Goal: Task Accomplishment & Management: Manage account settings

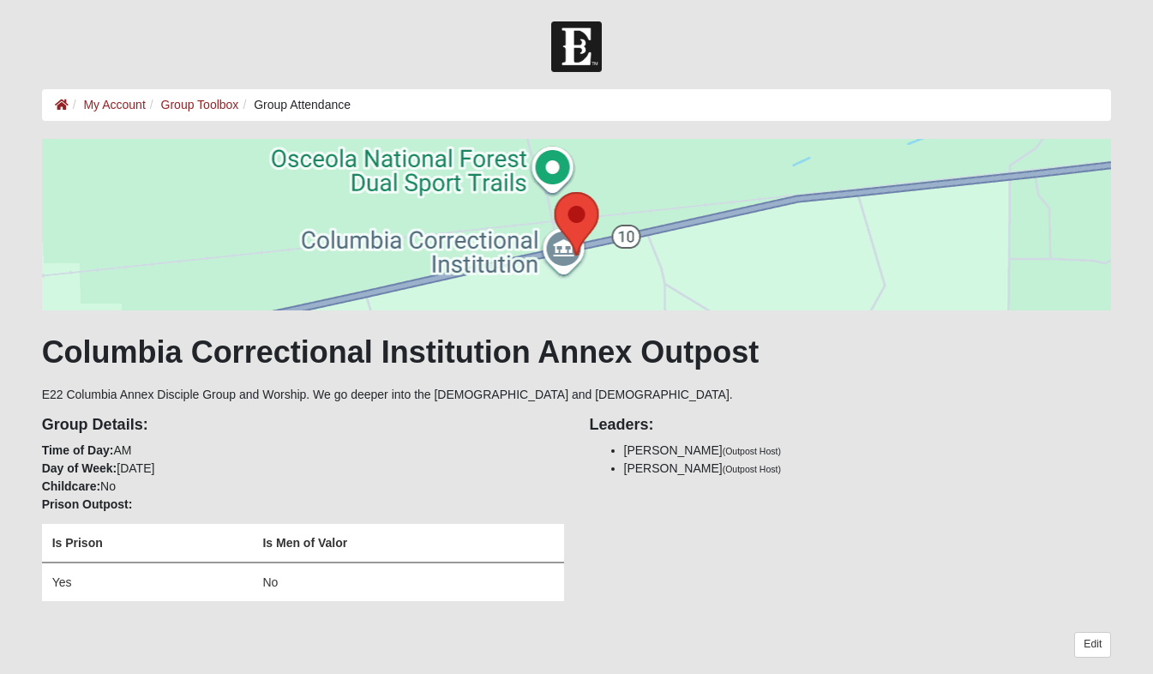
click at [340, 525] on th "Is Men of Valor" at bounding box center [407, 543] width 311 height 39
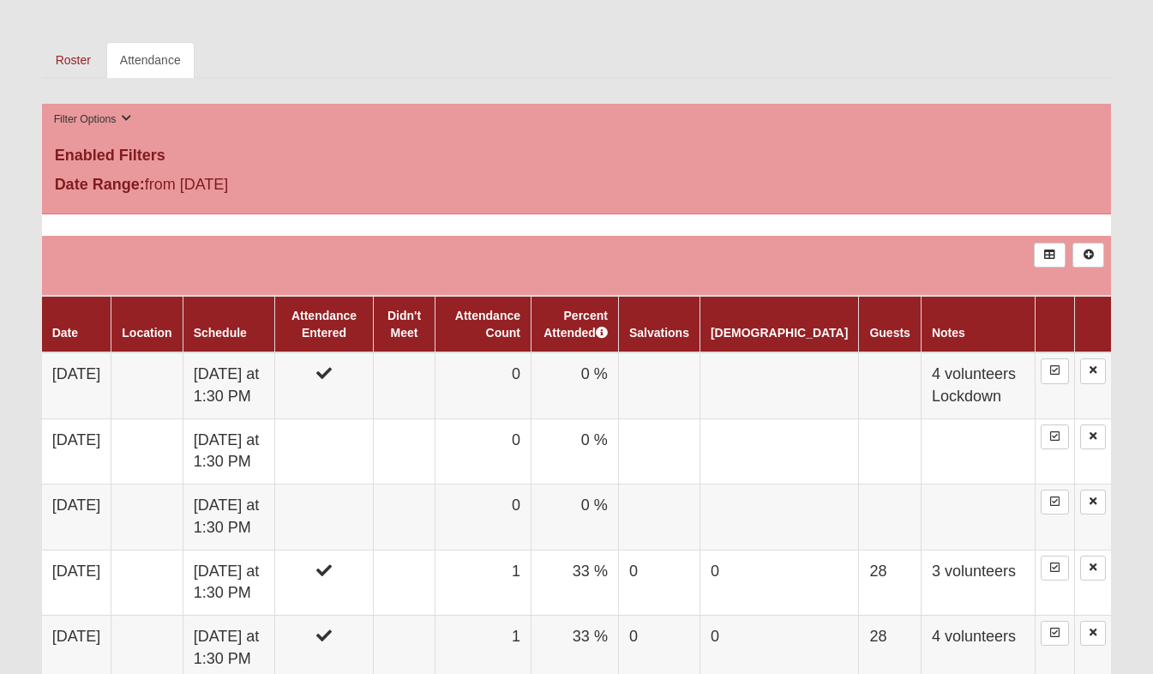
scroll to position [666, 0]
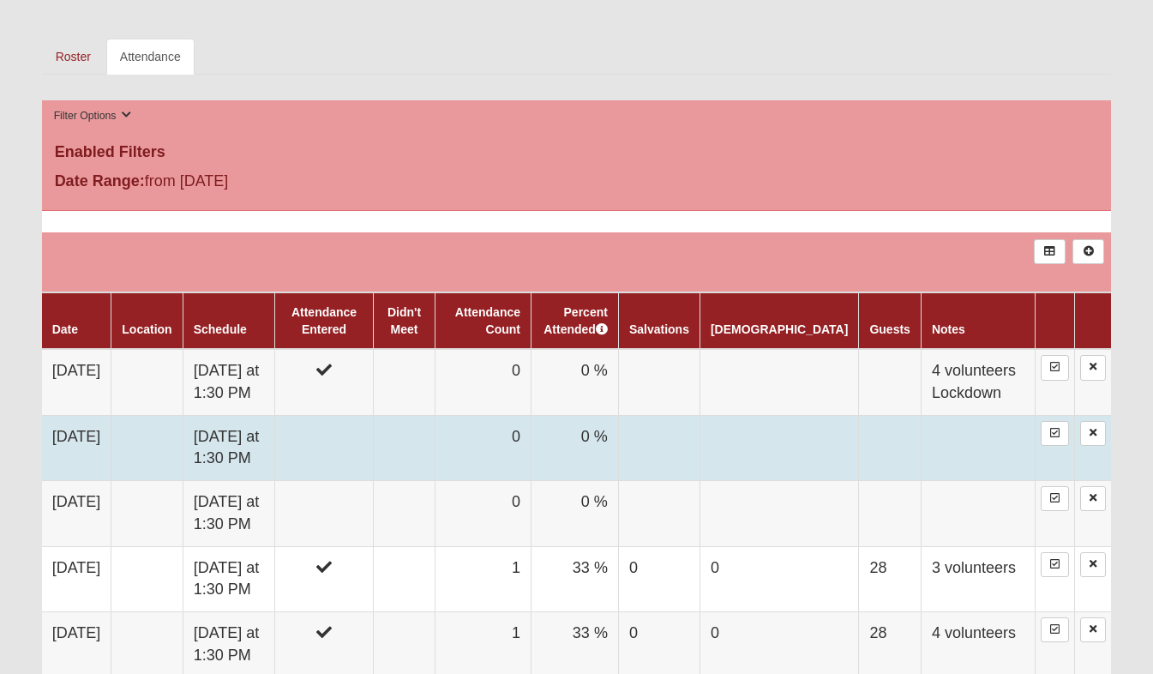
click at [373, 431] on td at bounding box center [324, 447] width 98 height 65
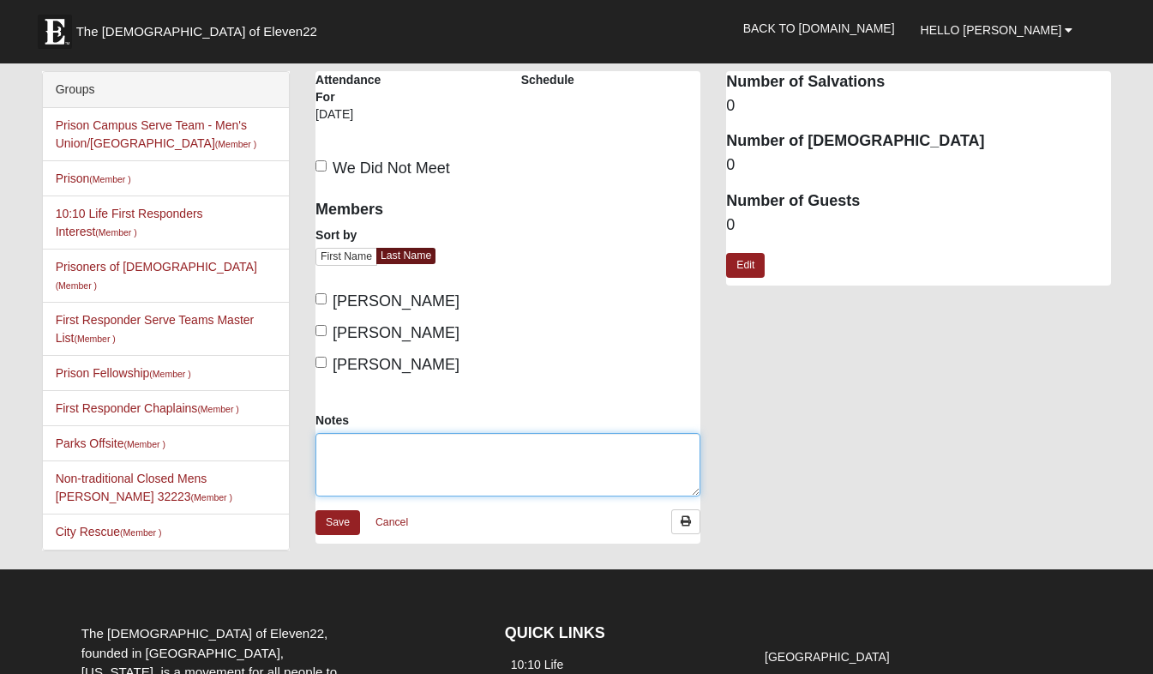
click at [391, 447] on textarea "Notes" at bounding box center [508, 464] width 385 height 63
type textarea "4 volunteers"
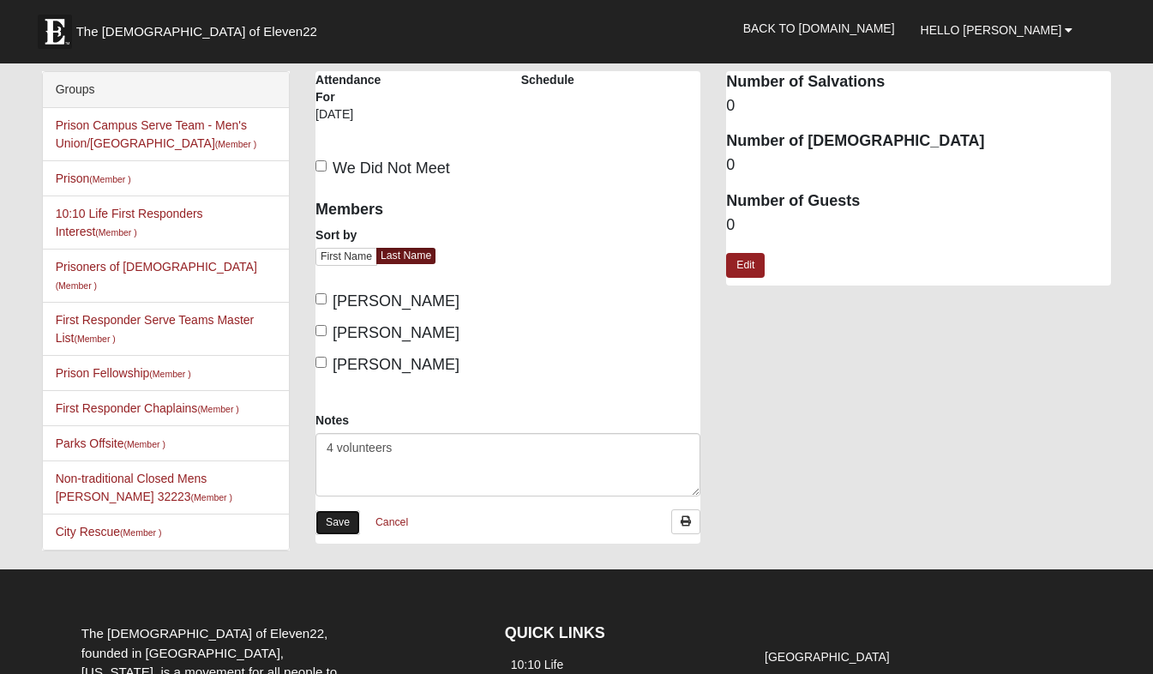
click at [344, 523] on link "Save" at bounding box center [338, 522] width 45 height 25
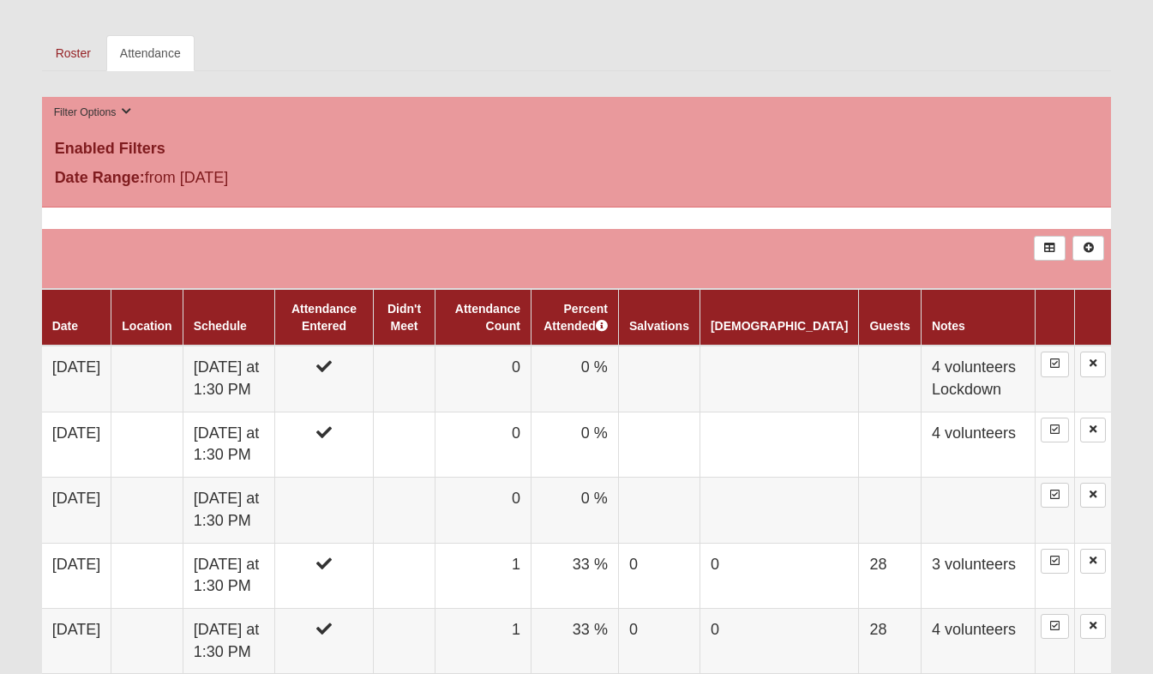
scroll to position [671, 0]
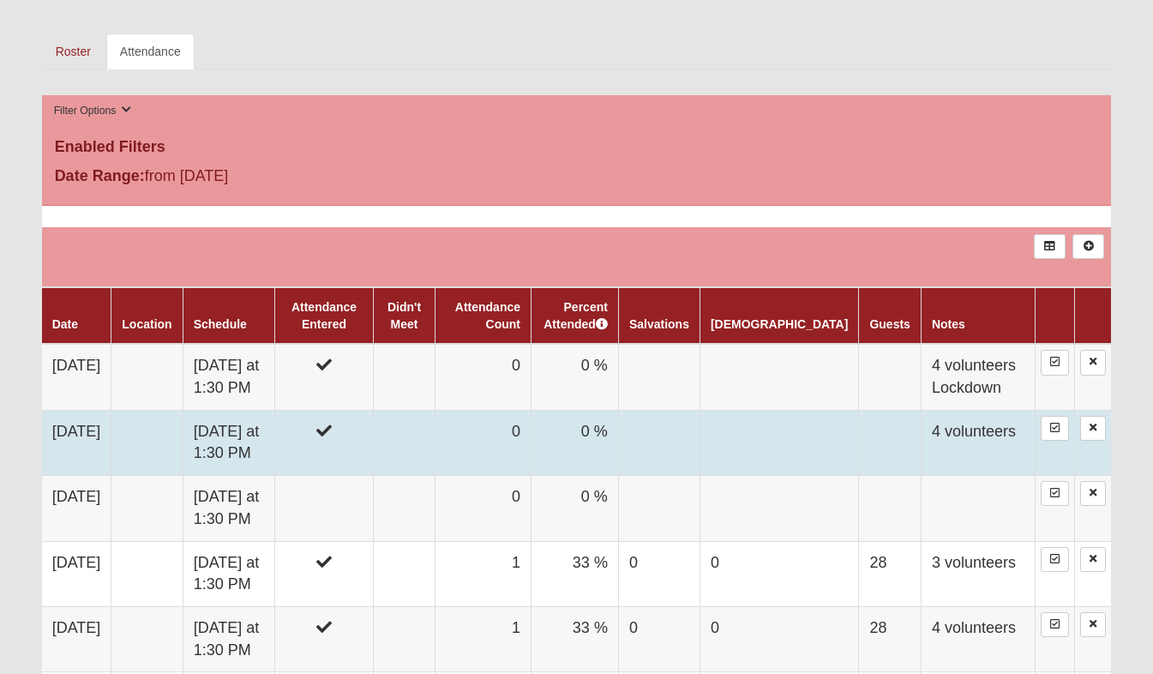
click at [373, 430] on td at bounding box center [324, 442] width 98 height 65
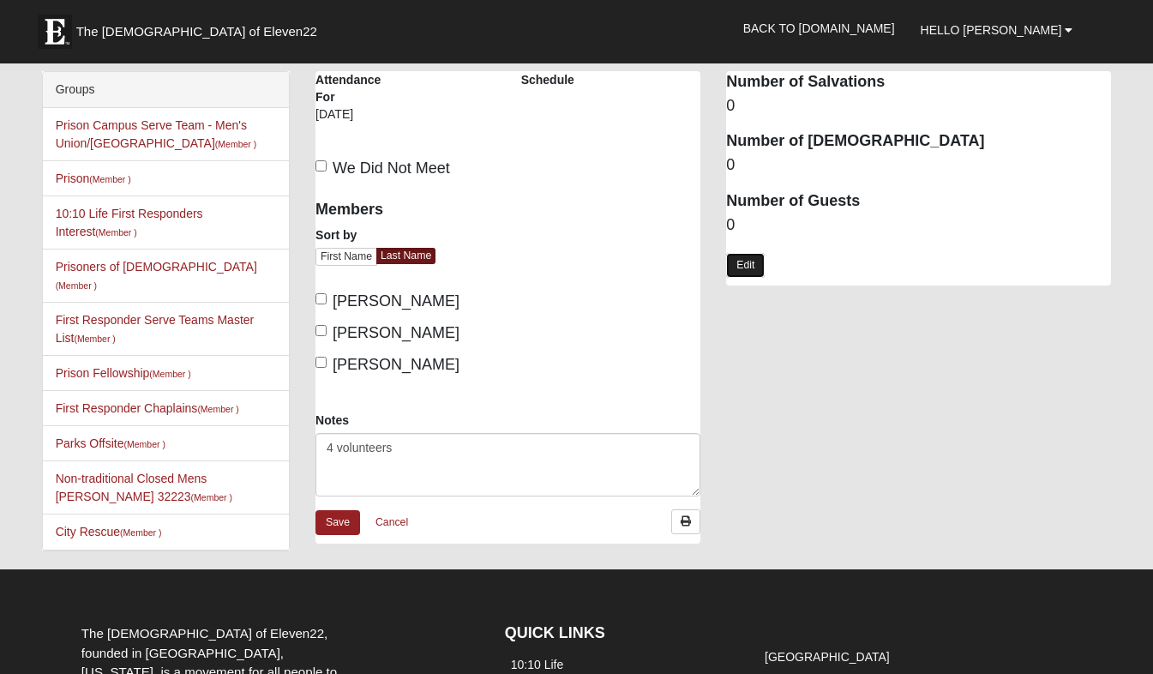
click at [748, 259] on link "Edit" at bounding box center [745, 265] width 39 height 25
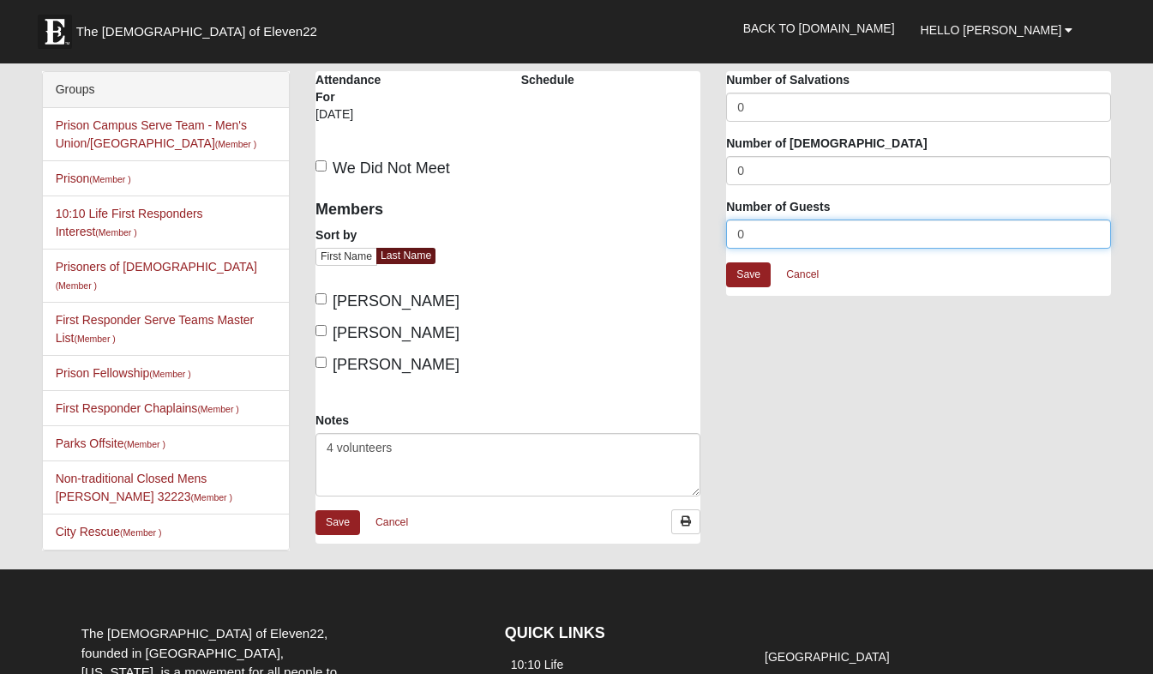
click at [751, 238] on input "0" at bounding box center [918, 233] width 385 height 29
type input "24"
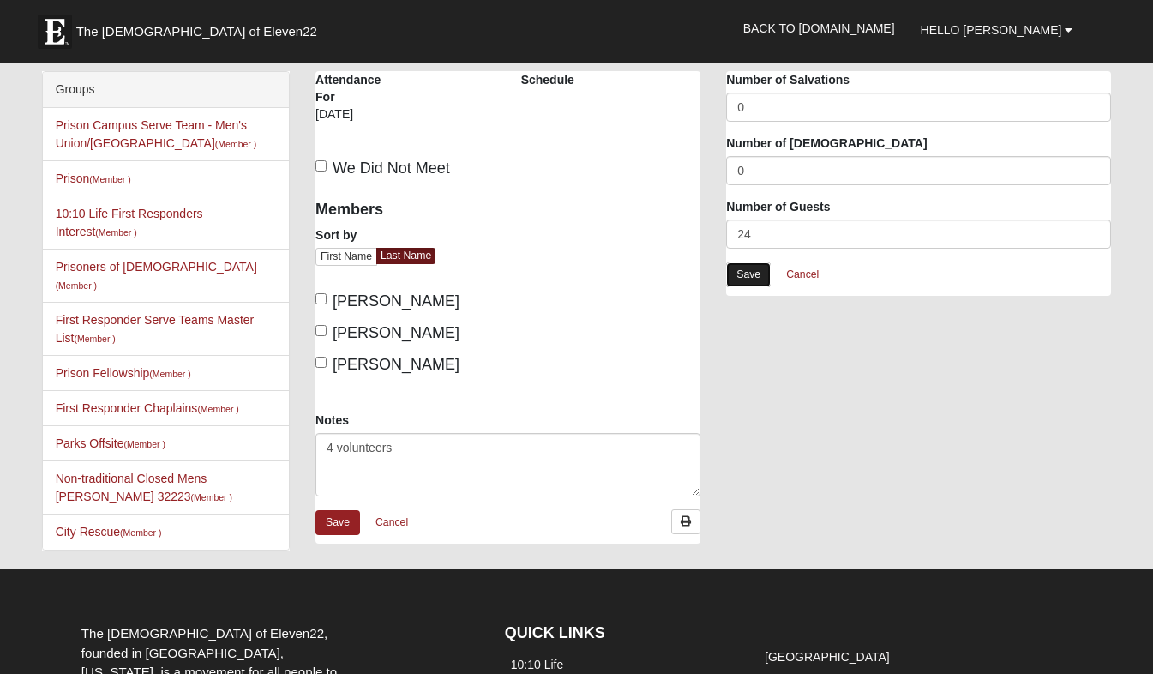
click at [755, 269] on link "Save" at bounding box center [748, 274] width 45 height 25
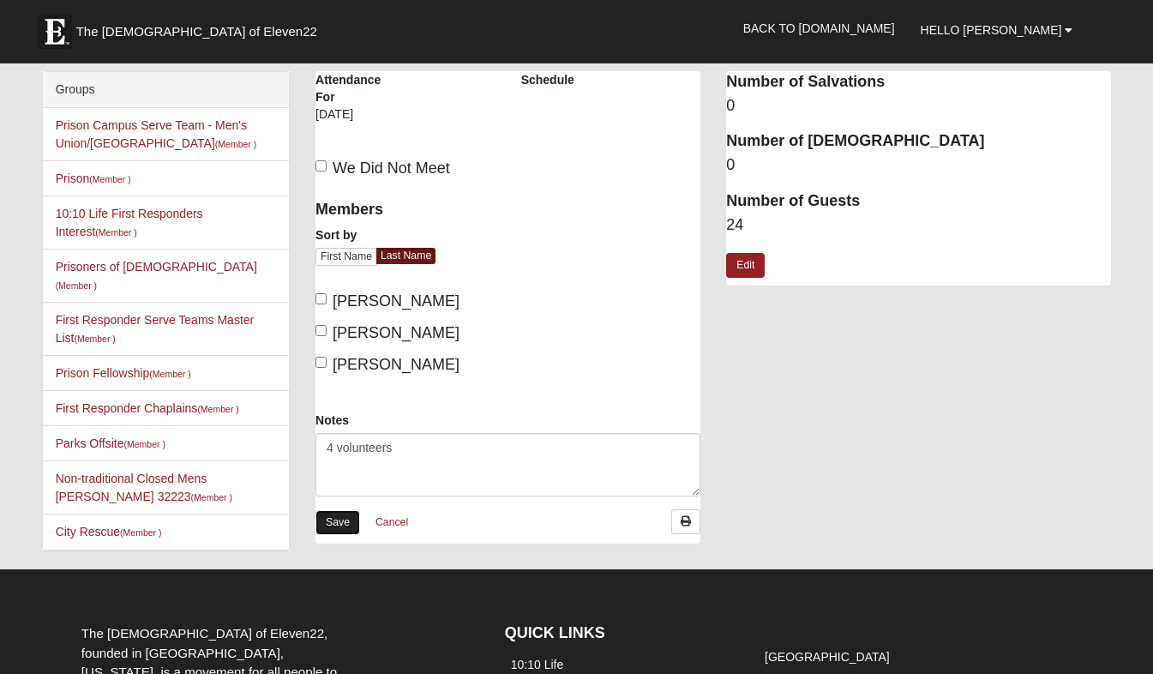
click at [353, 520] on link "Save" at bounding box center [338, 522] width 45 height 25
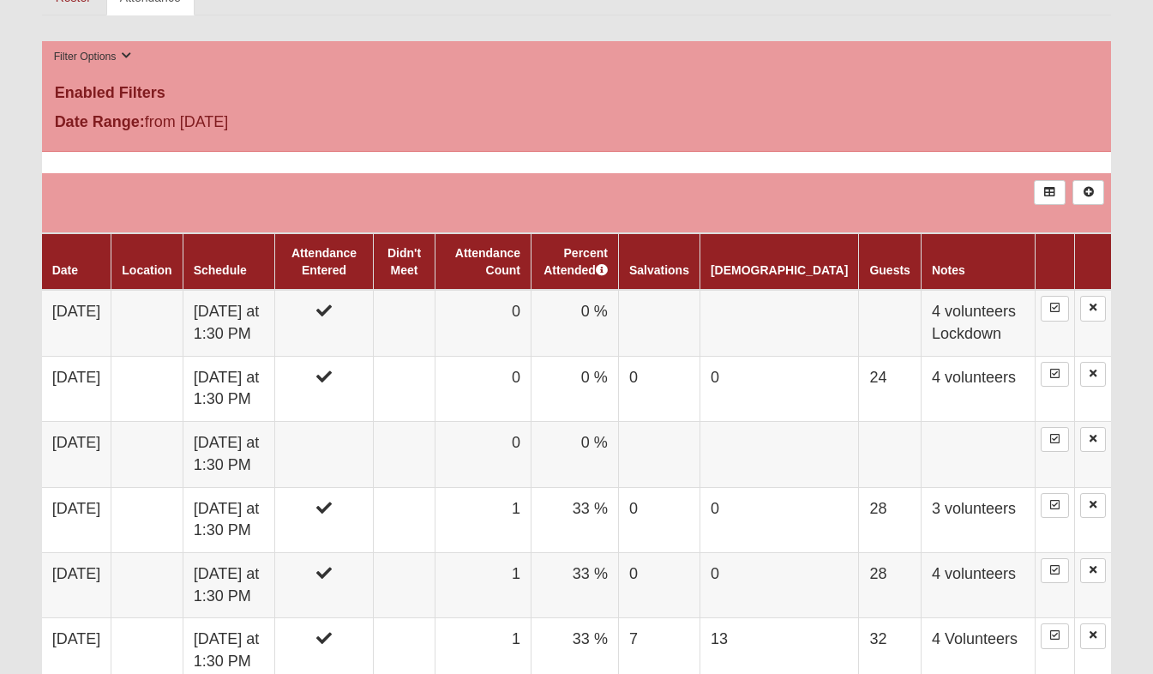
scroll to position [724, 0]
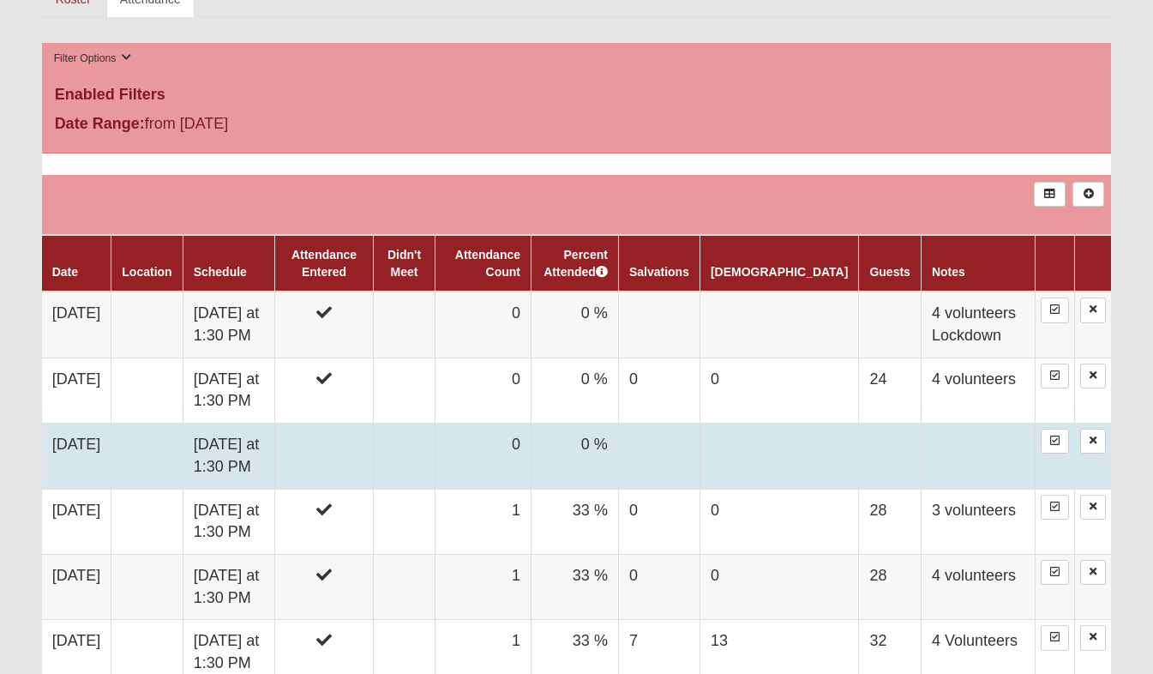
click at [275, 446] on td "Wednesday at 1:30 PM" at bounding box center [229, 456] width 93 height 65
click at [275, 446] on td "[DATE] at 1:30 PM" at bounding box center [229, 456] width 93 height 65
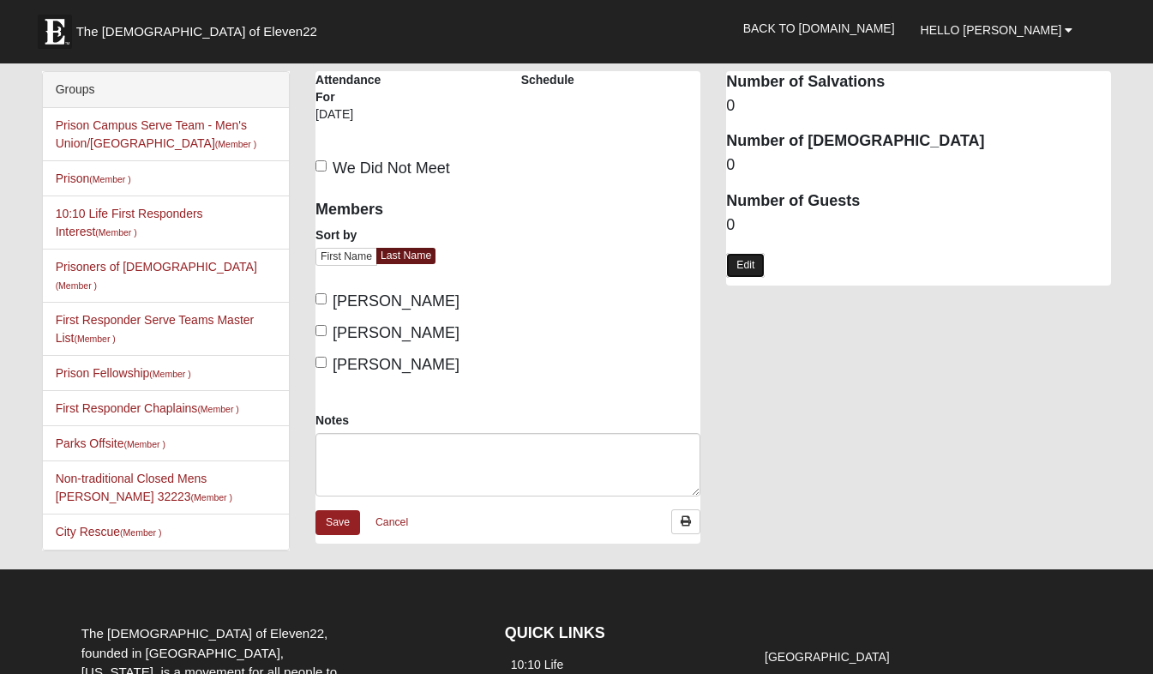
click at [742, 263] on link "Edit" at bounding box center [745, 265] width 39 height 25
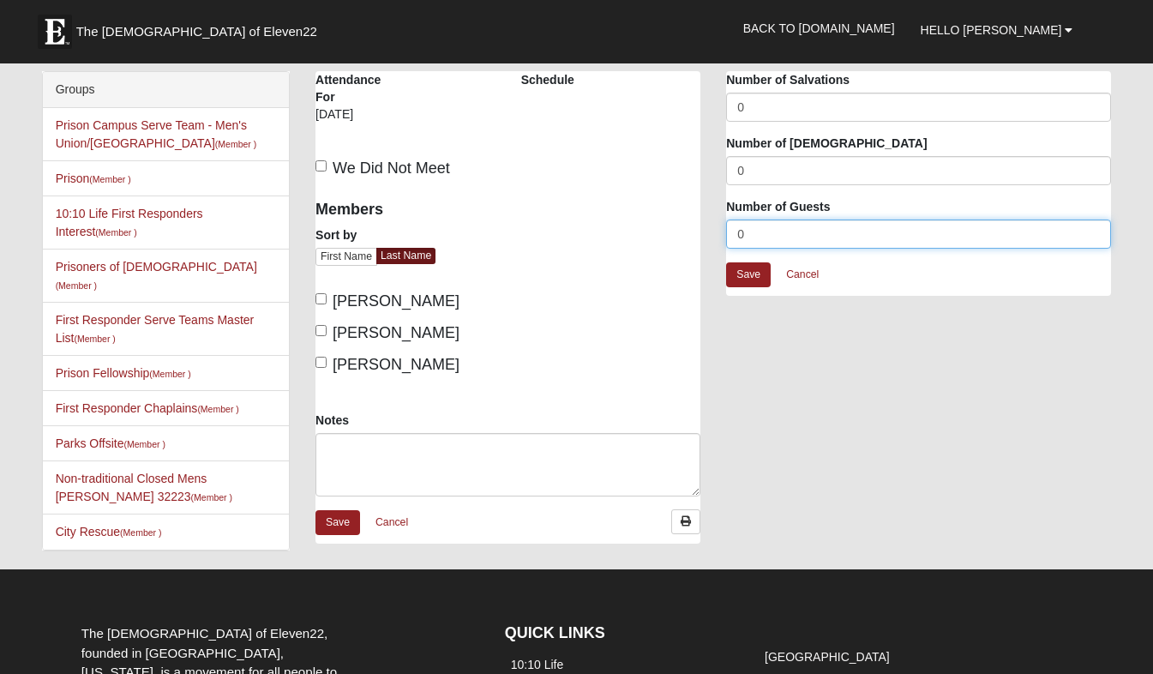
click at [745, 237] on input "0" at bounding box center [918, 233] width 385 height 29
type input "21"
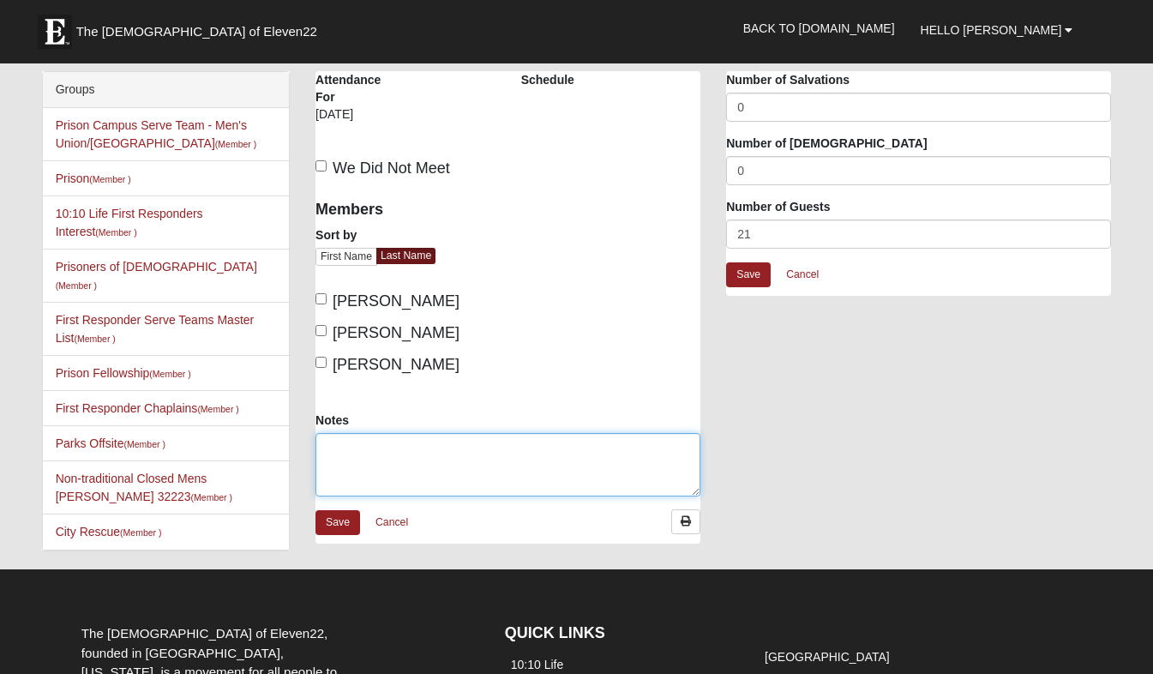
click at [457, 453] on textarea "Notes" at bounding box center [508, 464] width 385 height 63
type textarea "4 volunteers"
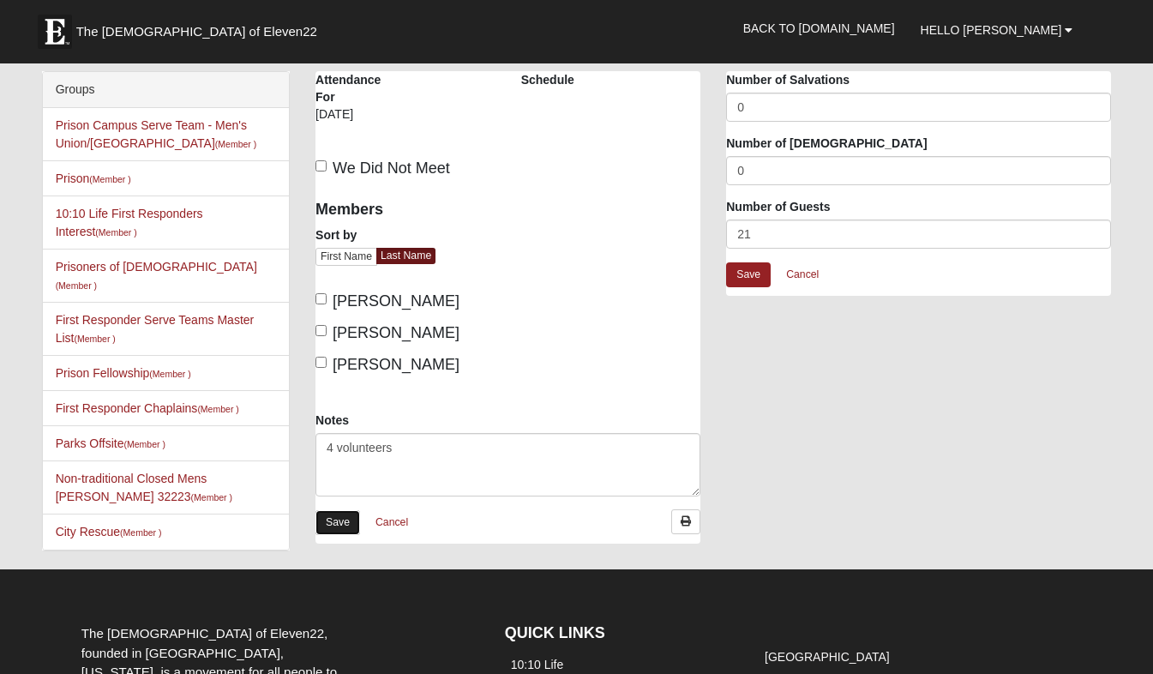
click at [350, 521] on link "Save" at bounding box center [338, 522] width 45 height 25
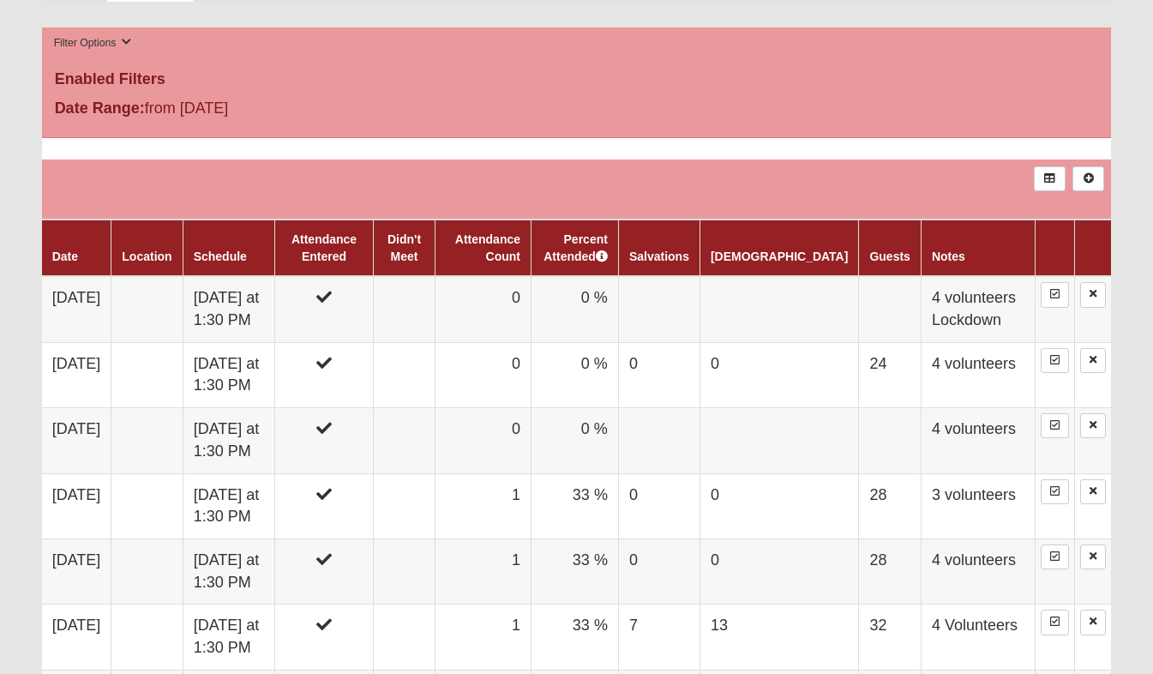
scroll to position [755, 0]
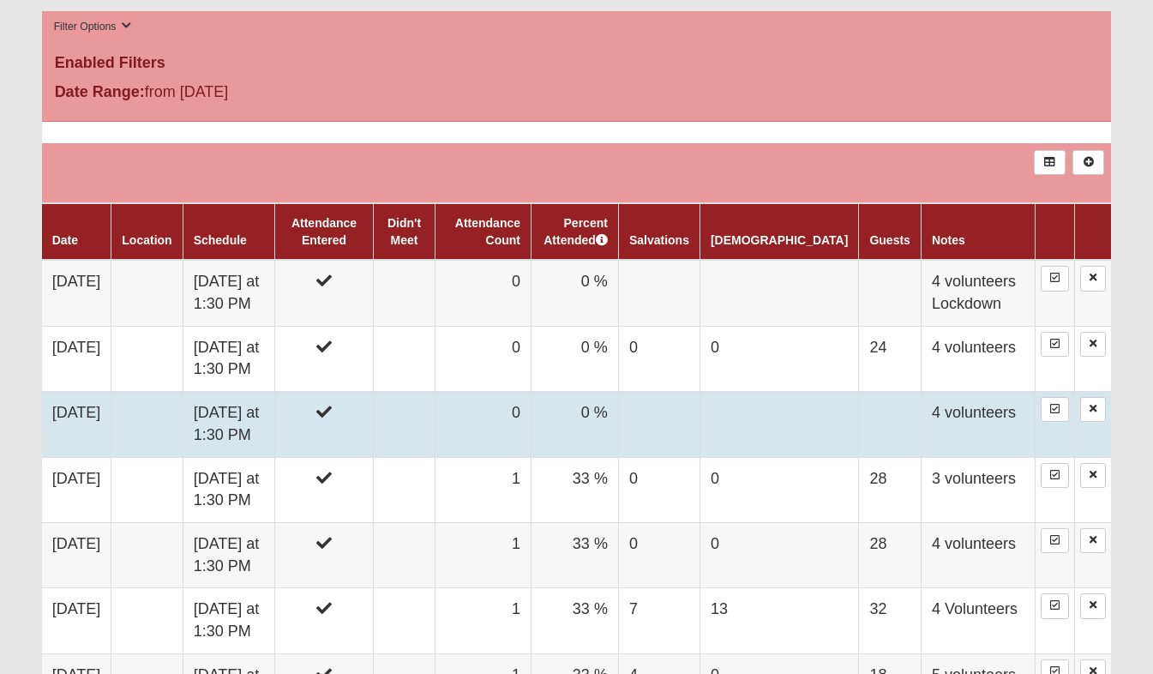
click at [700, 417] on td at bounding box center [658, 424] width 81 height 65
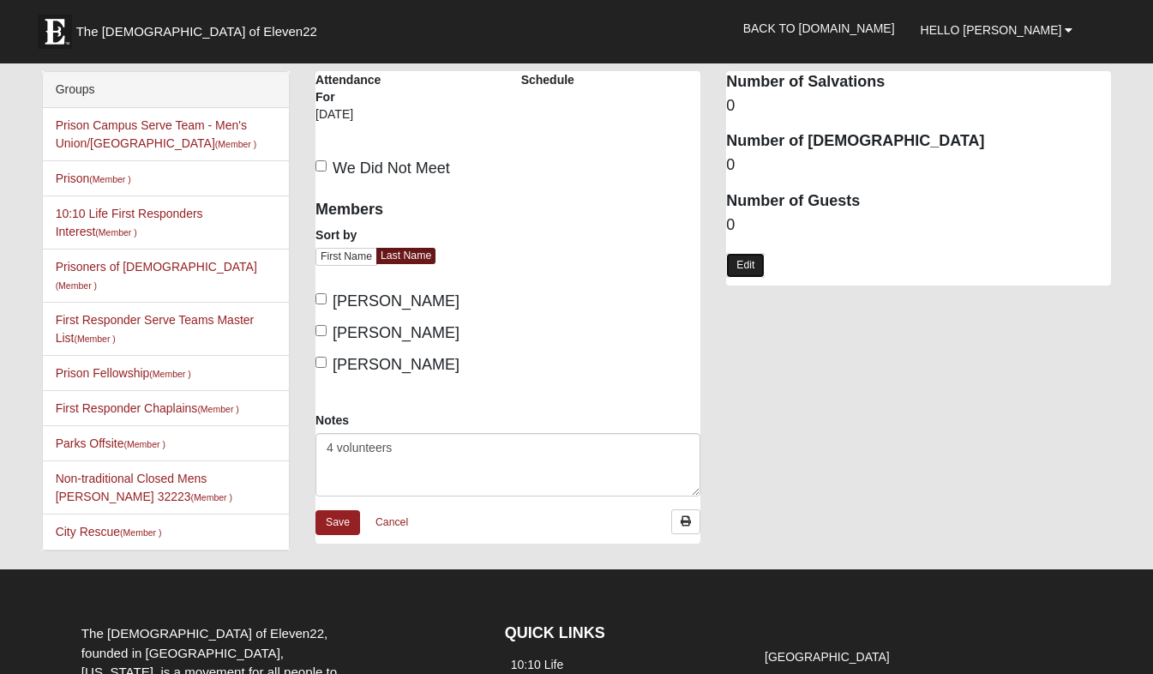
click at [744, 261] on link "Edit" at bounding box center [745, 265] width 39 height 25
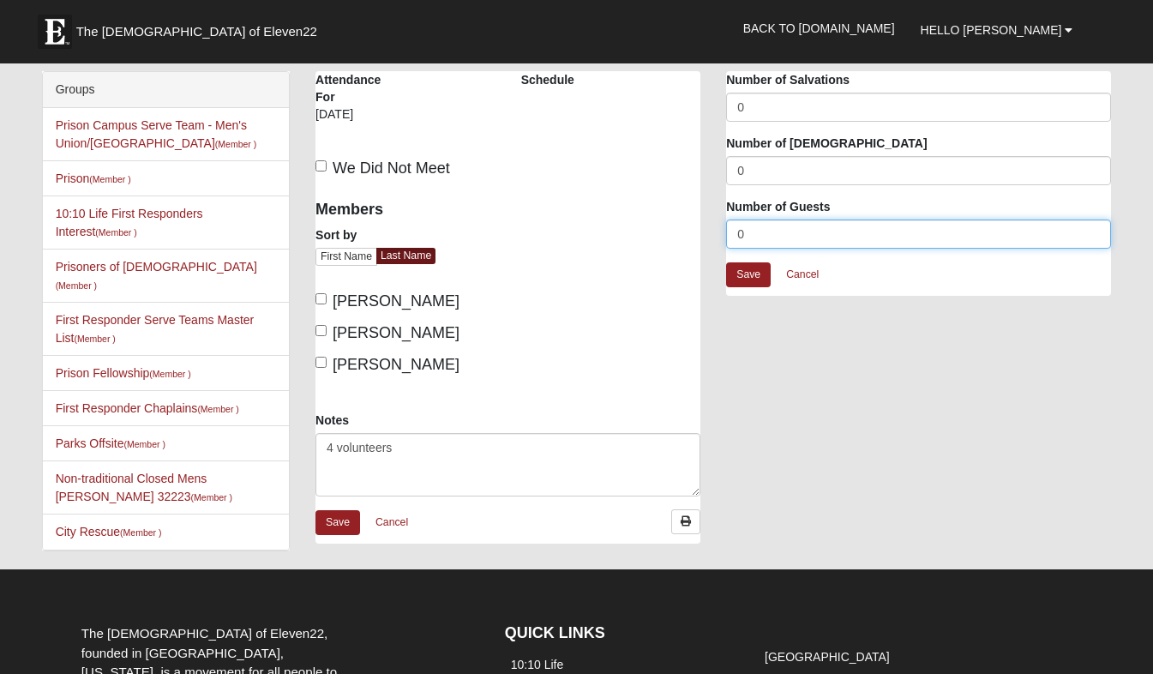
click at [744, 237] on input "0" at bounding box center [918, 233] width 385 height 29
type input "21"
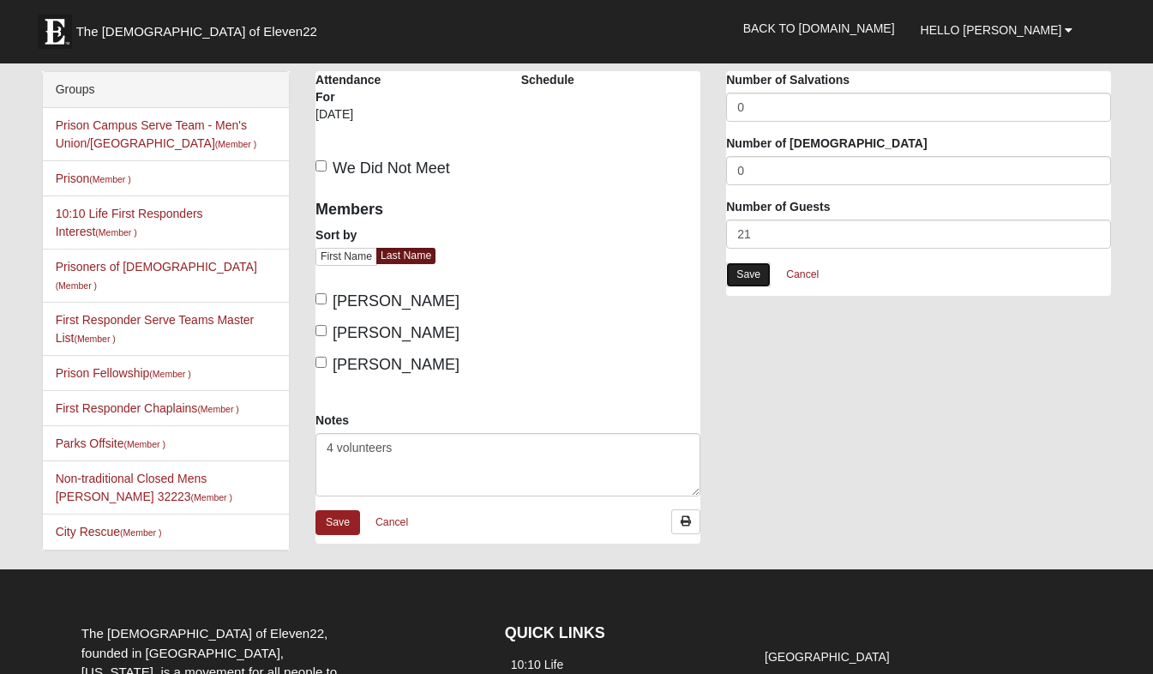
click at [748, 278] on link "Save" at bounding box center [748, 274] width 45 height 25
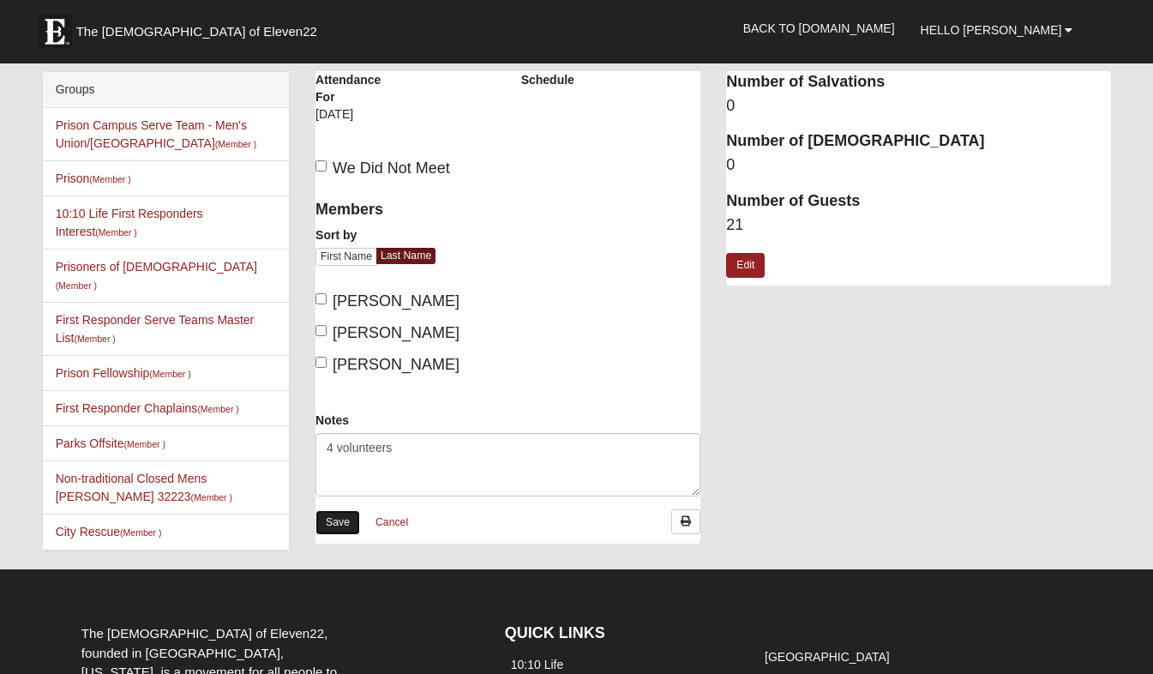
click at [350, 524] on link "Save" at bounding box center [338, 522] width 45 height 25
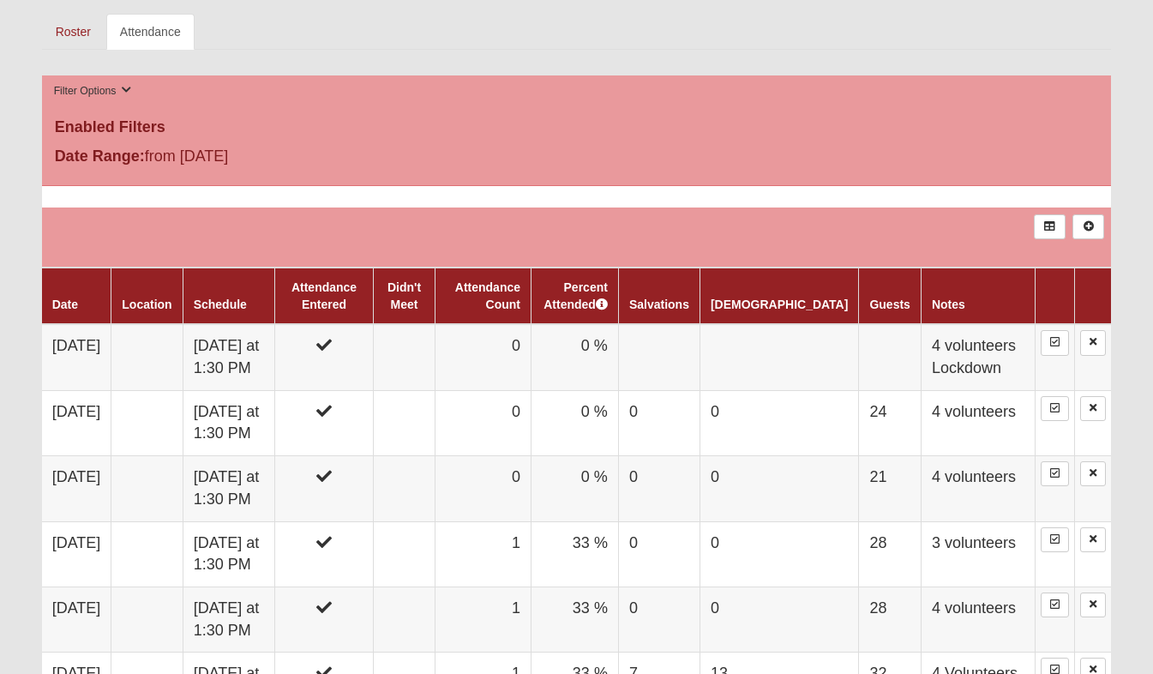
scroll to position [661, 0]
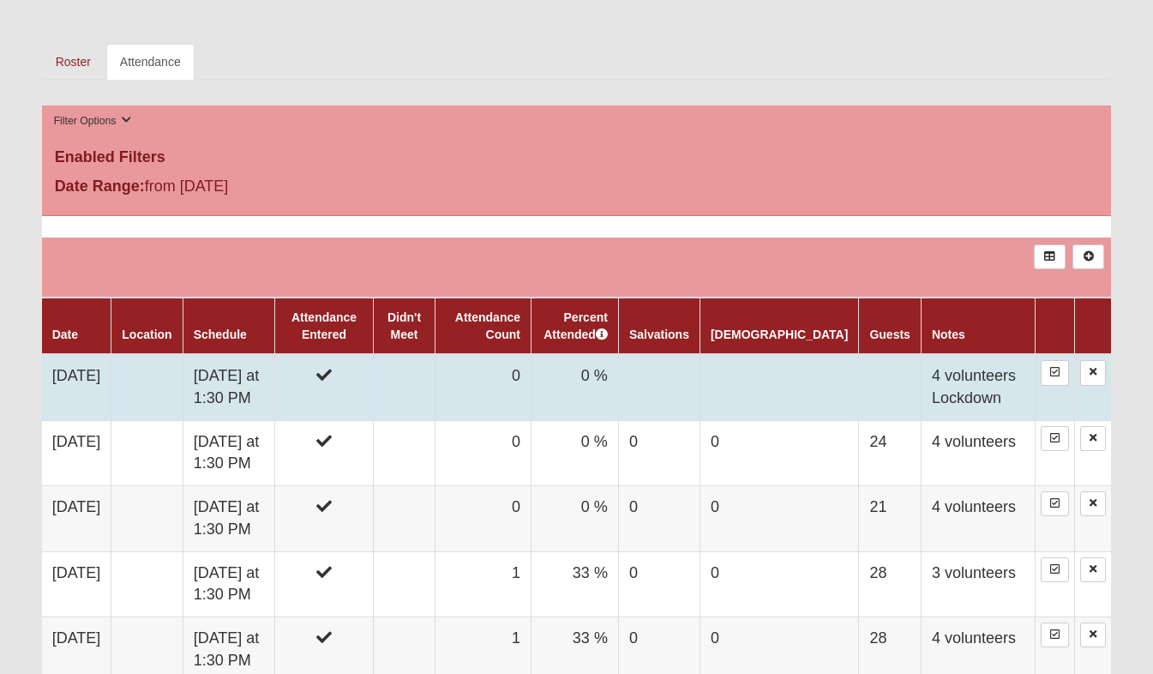
click at [837, 383] on td at bounding box center [779, 387] width 159 height 66
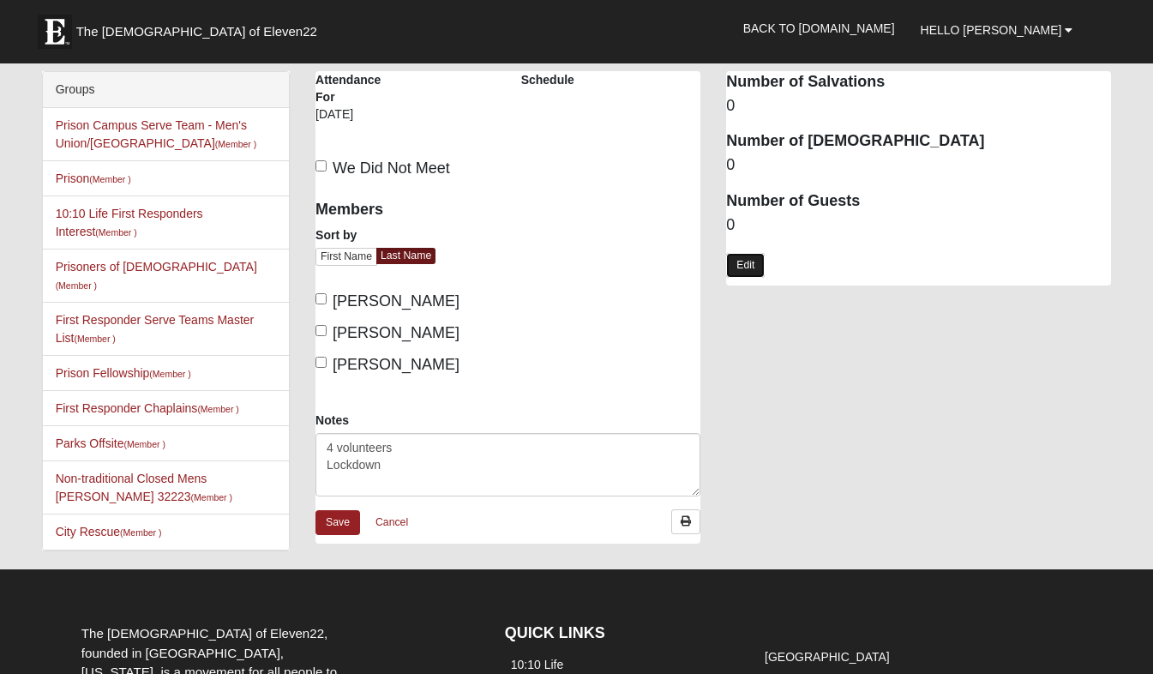
click at [761, 268] on link "Edit" at bounding box center [745, 265] width 39 height 25
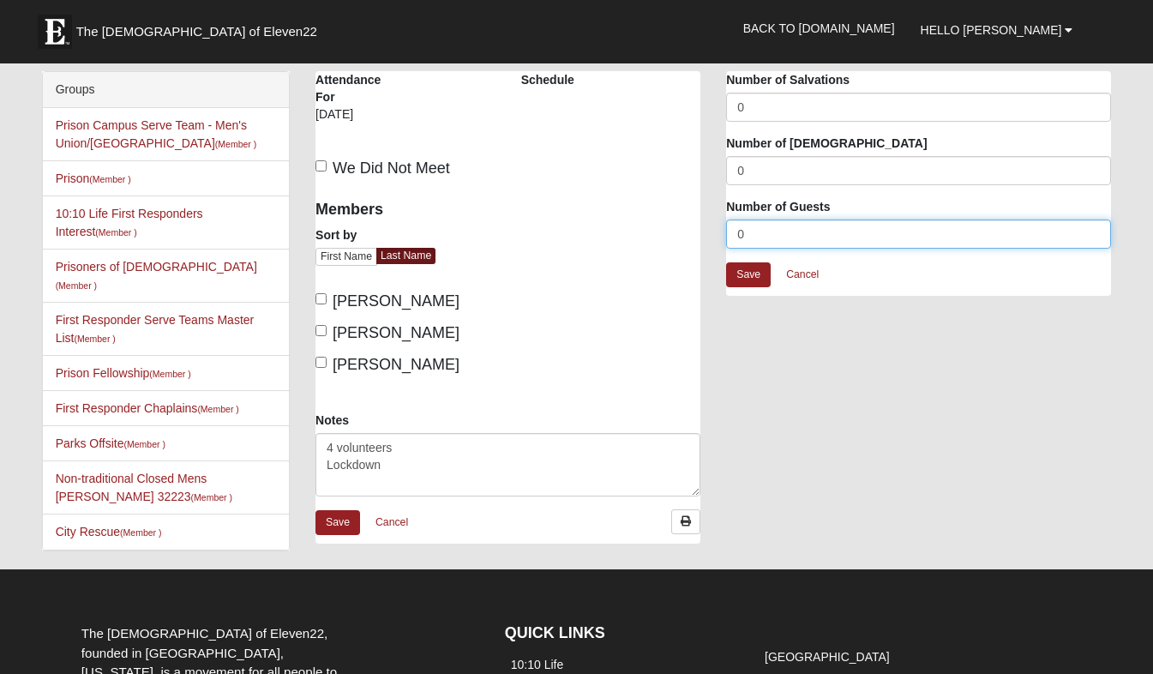
click at [757, 237] on input "0" at bounding box center [918, 233] width 385 height 29
type input "0"
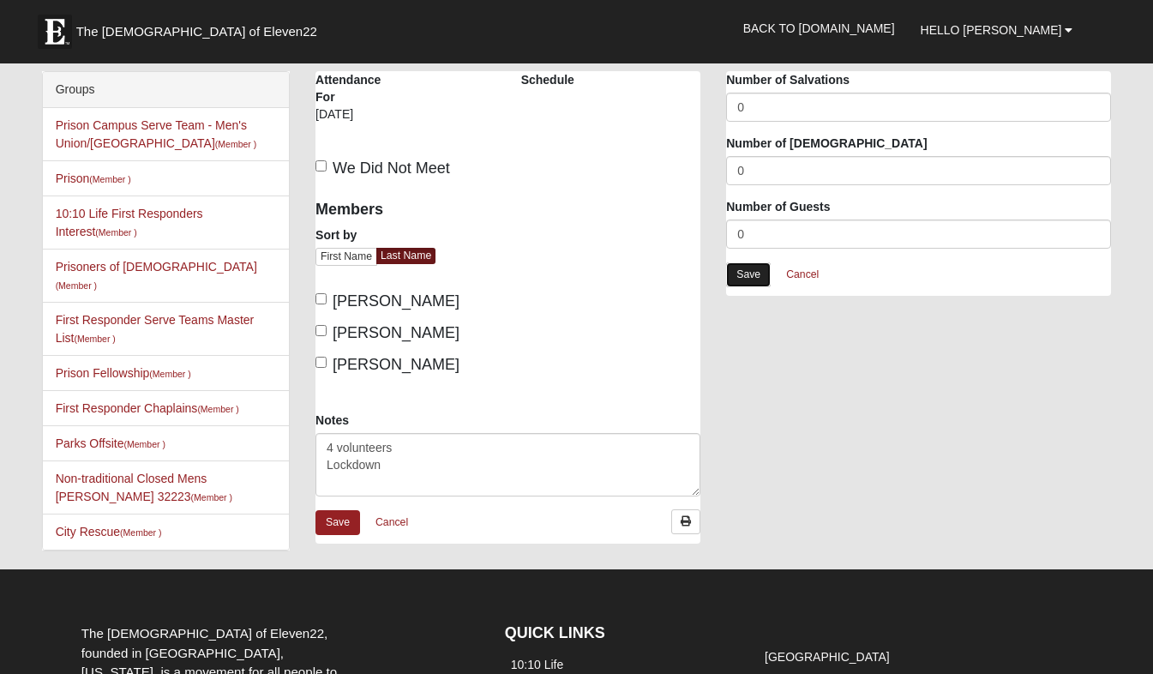
click at [752, 273] on link "Save" at bounding box center [748, 274] width 45 height 25
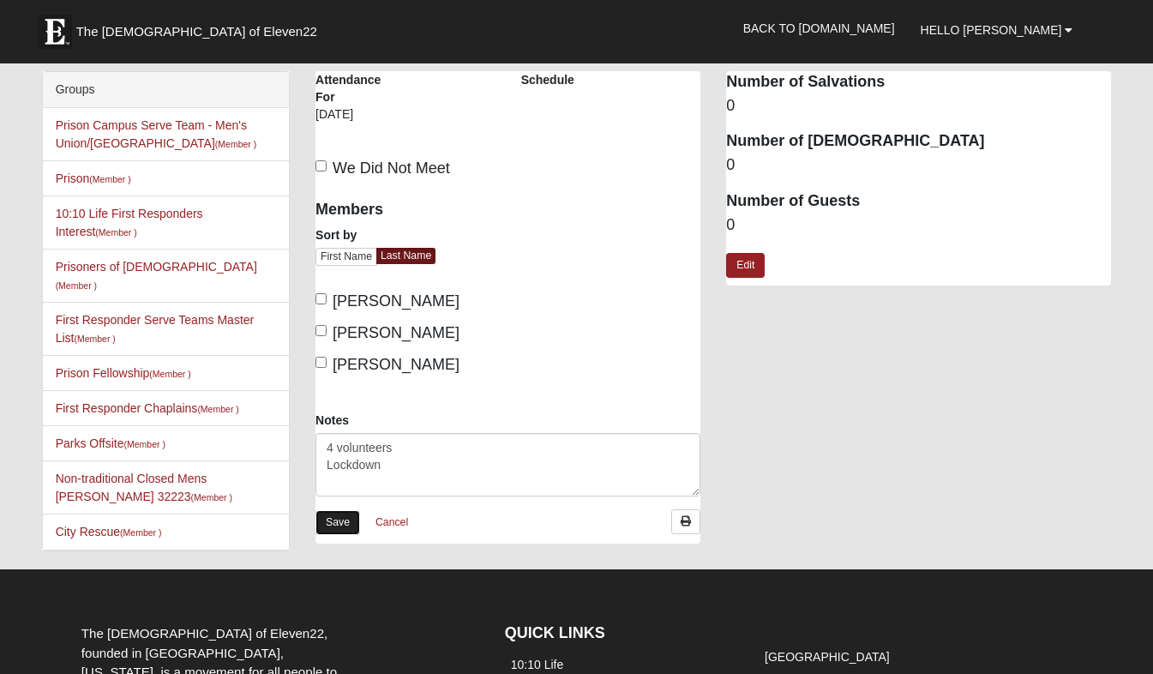
click at [351, 519] on link "Save" at bounding box center [338, 522] width 45 height 25
